Goal: Transaction & Acquisition: Purchase product/service

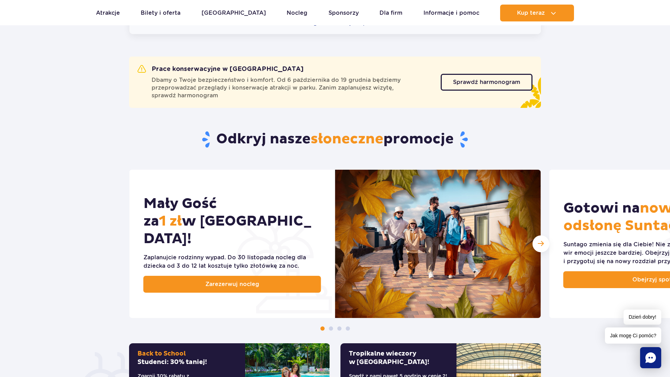
scroll to position [211, 0]
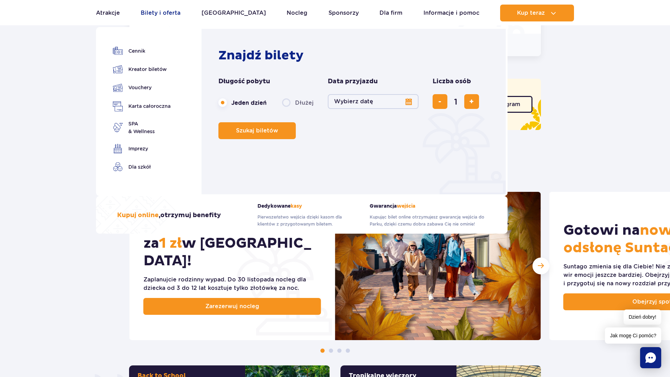
click at [166, 10] on link "Bilety i oferta" at bounding box center [161, 13] width 40 height 17
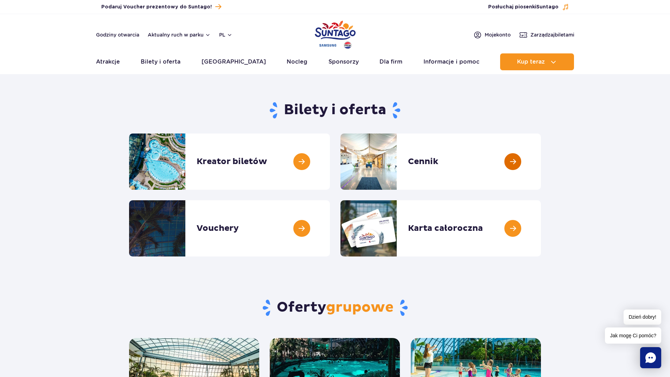
click at [541, 166] on link at bounding box center [541, 162] width 0 height 56
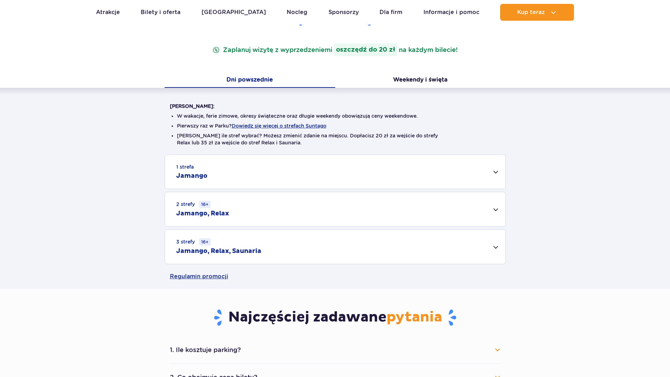
scroll to position [141, 0]
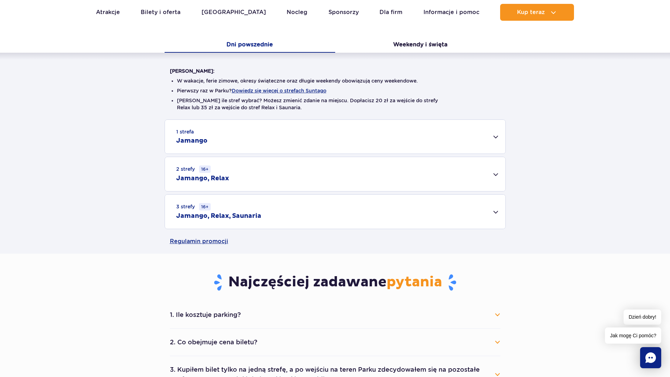
click at [501, 174] on div "2 strefy 16+ Jamango, Relax" at bounding box center [335, 174] width 340 height 34
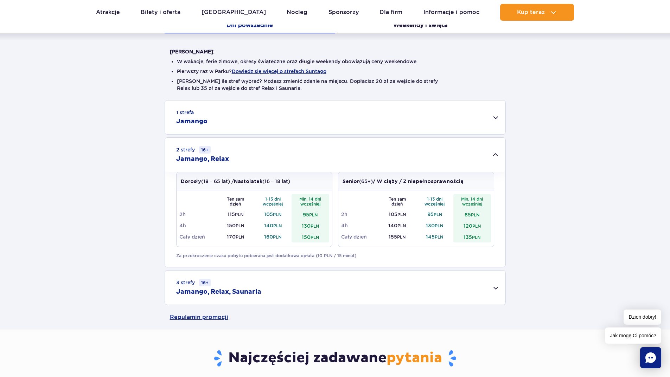
scroll to position [176, 0]
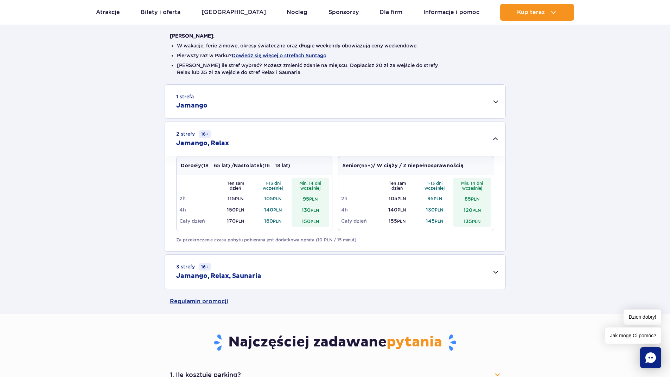
click at [493, 105] on div "1 strefa Jamango" at bounding box center [335, 102] width 340 height 34
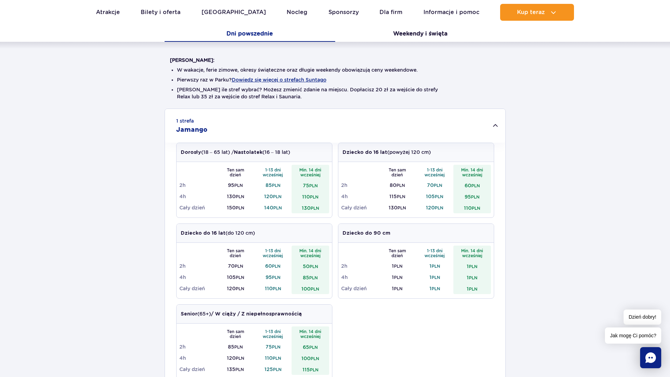
scroll to position [106, 0]
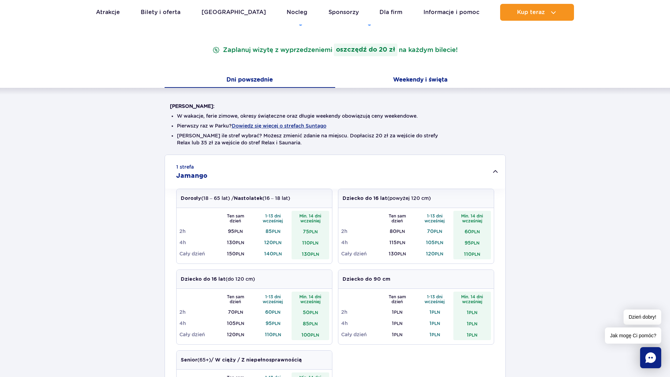
click at [397, 74] on button "Weekendy i święta" at bounding box center [420, 80] width 171 height 15
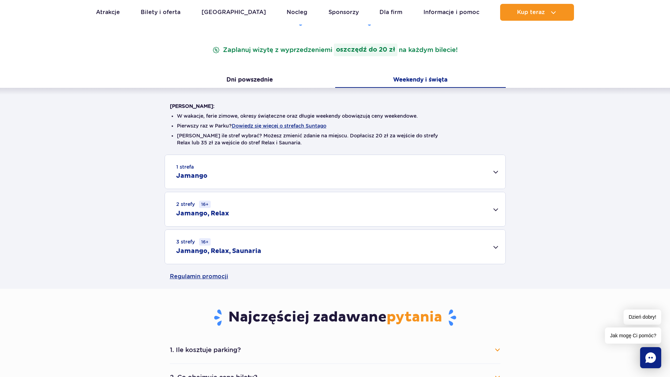
click at [356, 172] on div "1 strefa Jamango" at bounding box center [335, 172] width 340 height 34
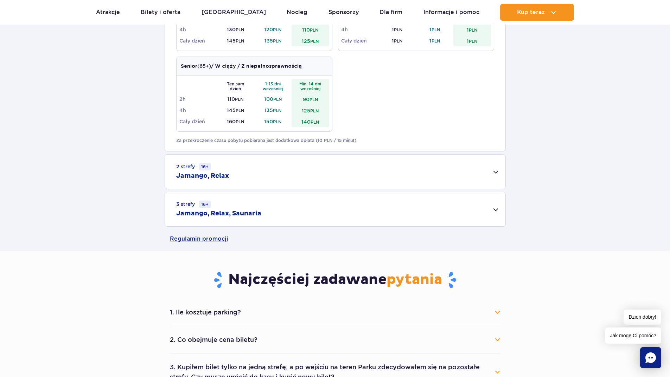
scroll to position [422, 0]
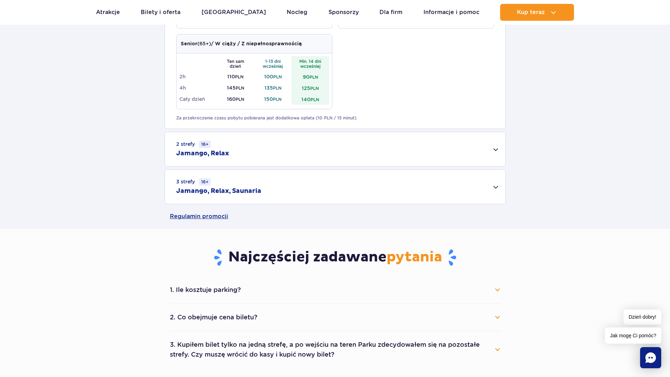
click at [373, 136] on div "2 strefy 16+ Jamango, Relax" at bounding box center [335, 149] width 340 height 34
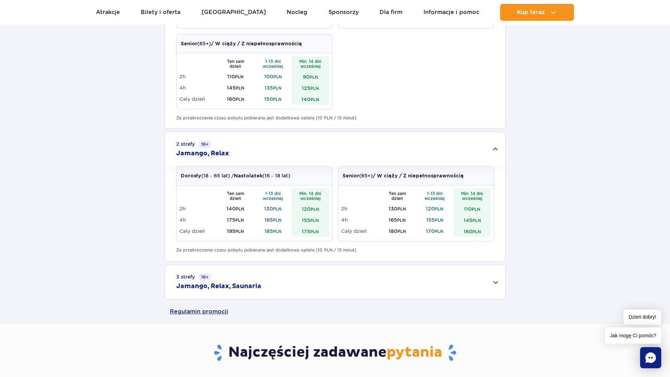
click at [488, 146] on div "2 strefy 16+ Jamango, Relax" at bounding box center [335, 149] width 340 height 34
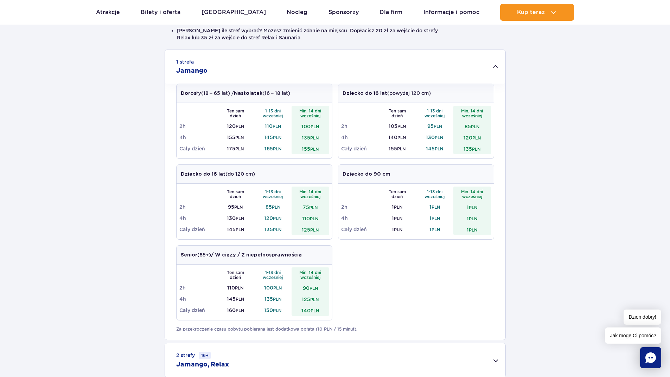
scroll to position [211, 0]
